Goal: Transaction & Acquisition: Subscribe to service/newsletter

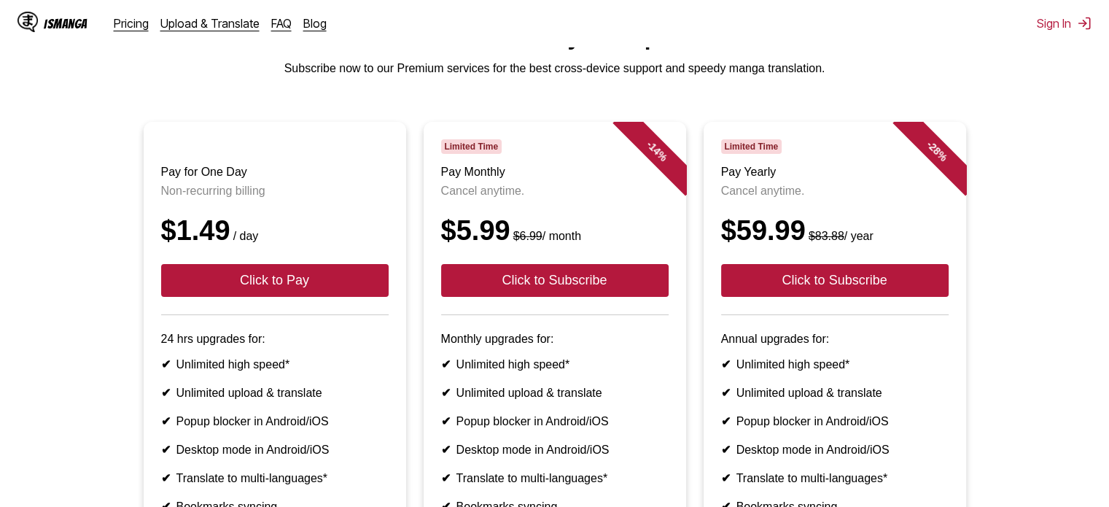
scroll to position [146, 0]
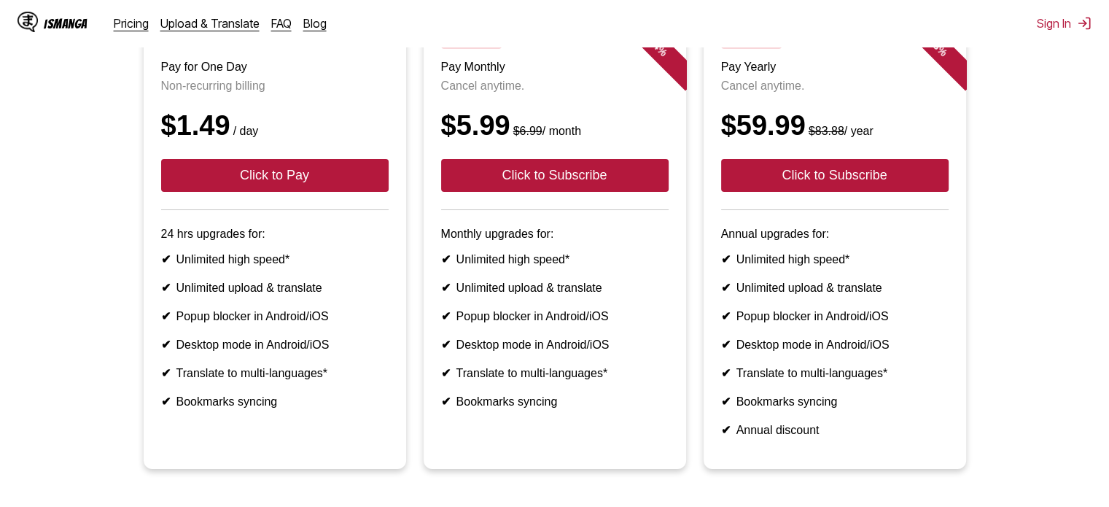
scroll to position [32, 0]
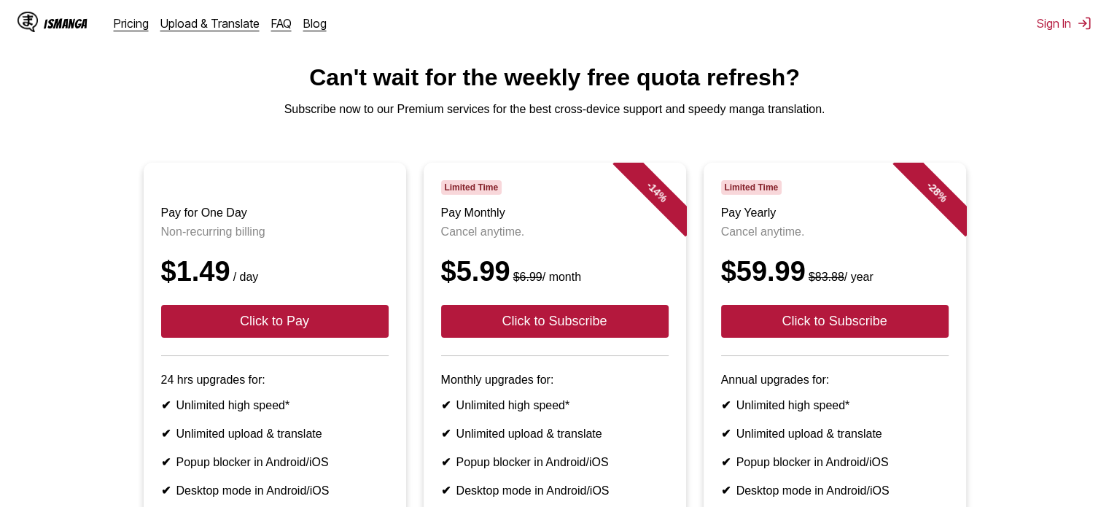
click at [1013, 74] on h1 "Can't wait for the weekly free quota refresh?" at bounding box center [554, 77] width 1085 height 27
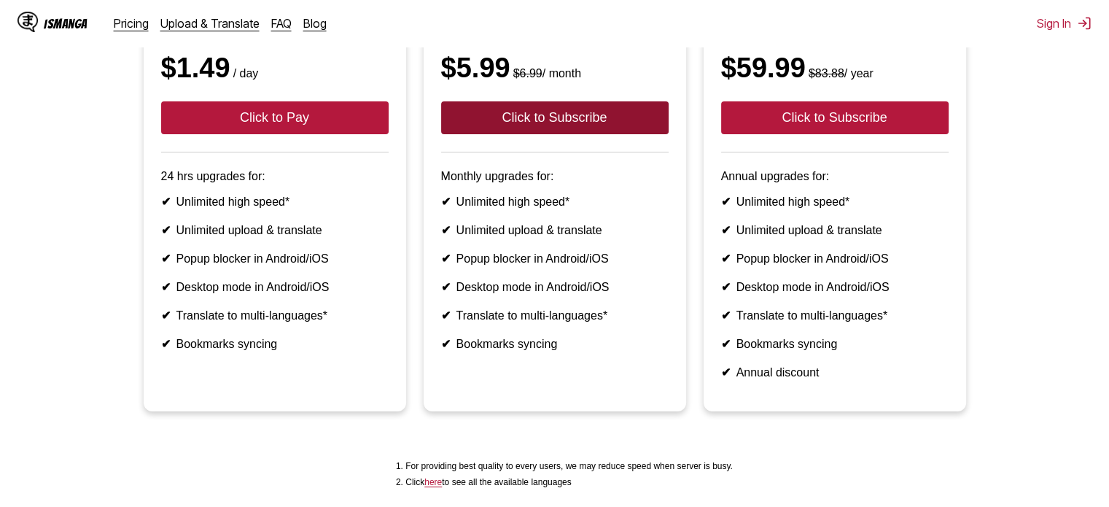
scroll to position [251, 0]
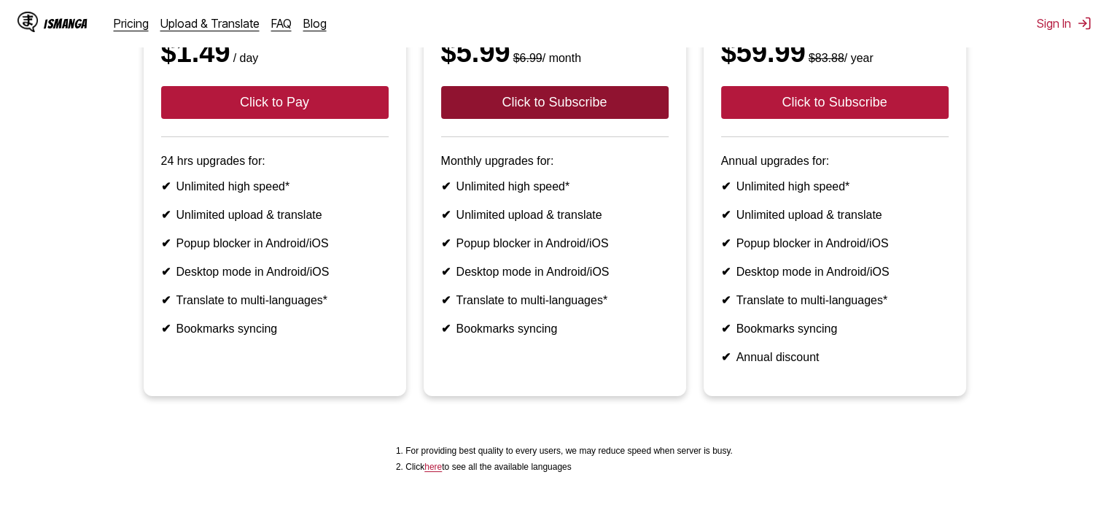
click at [525, 119] on button "Click to Subscribe" at bounding box center [554, 102] width 227 height 33
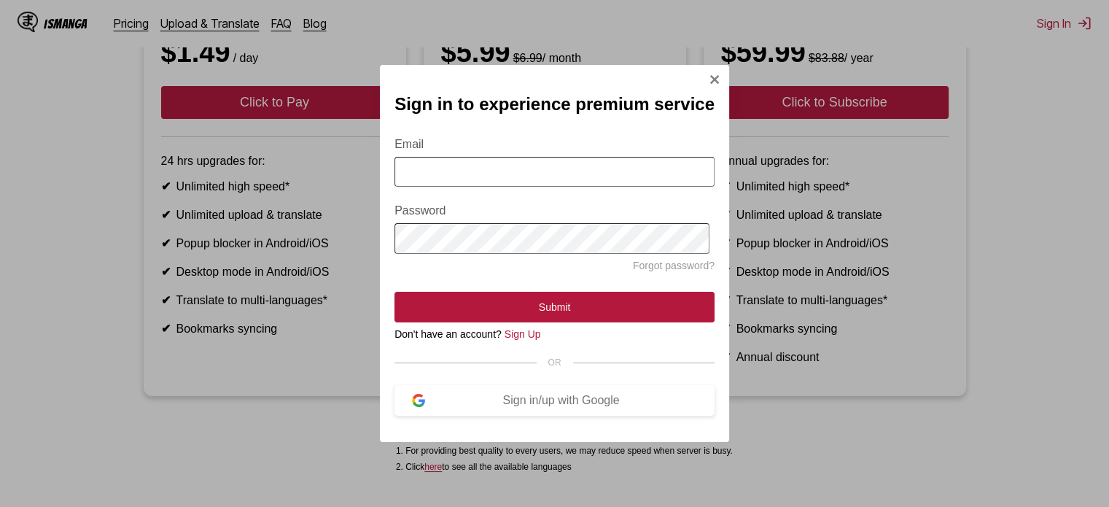
click at [708, 74] on img "Sign In Modal" at bounding box center [714, 80] width 12 height 12
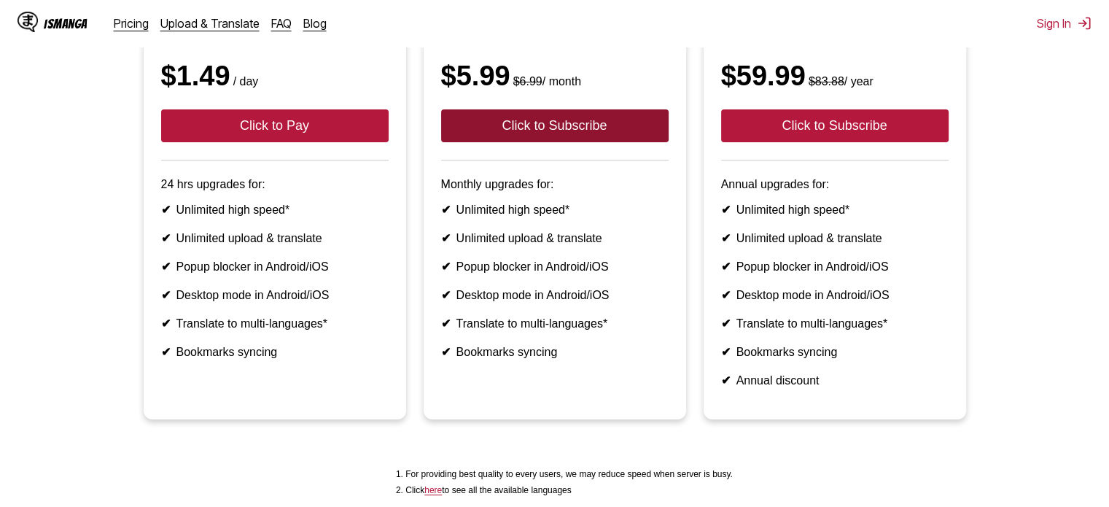
scroll to position [0, 0]
